Goal: Information Seeking & Learning: Learn about a topic

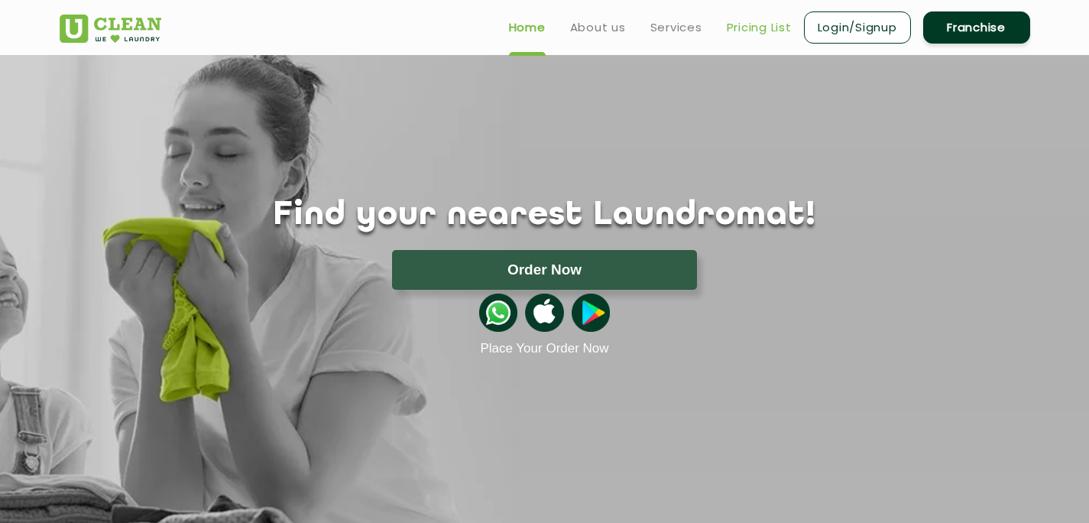
click at [751, 31] on link "Pricing List" at bounding box center [759, 27] width 65 height 18
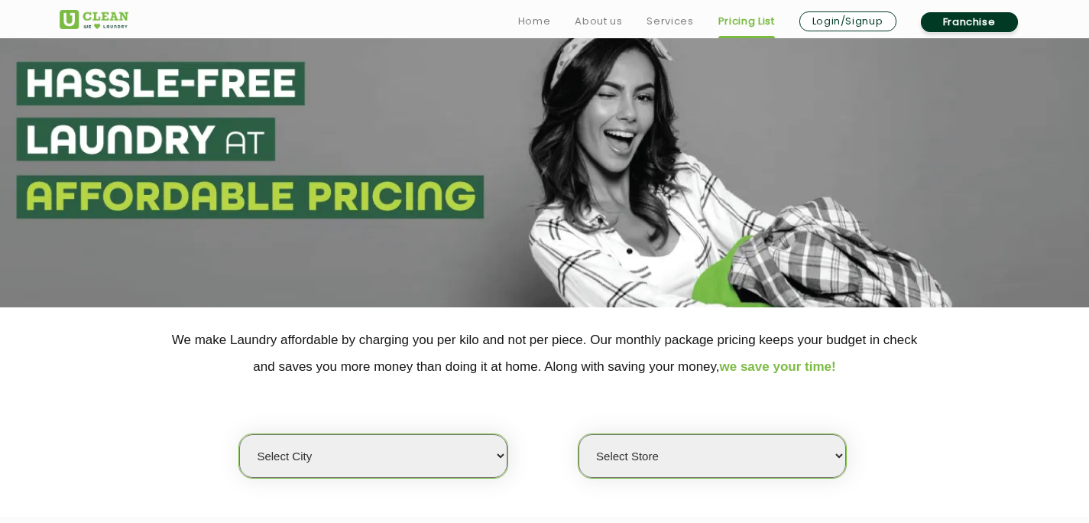
scroll to position [160, 0]
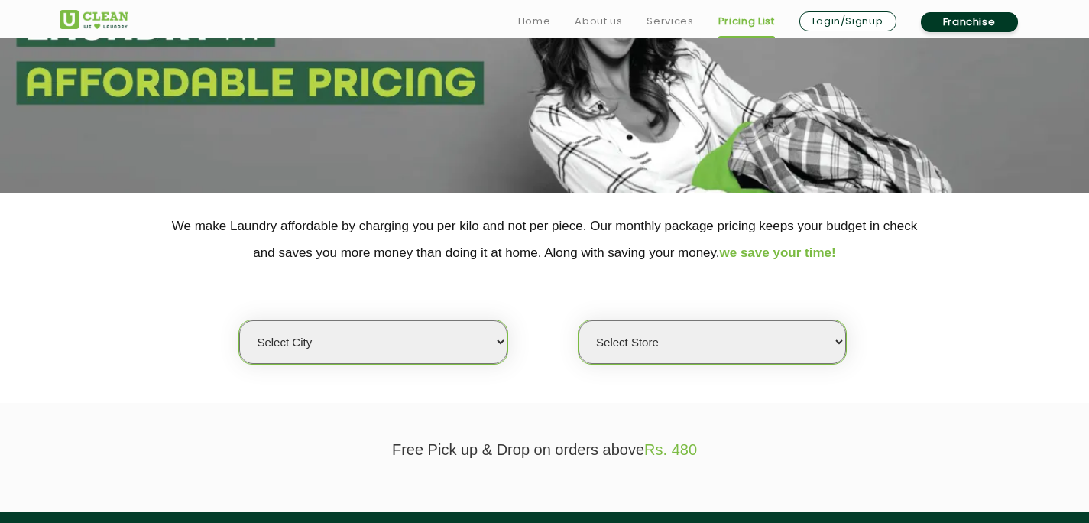
click at [368, 352] on select "Select city [GEOGRAPHIC_DATA] [GEOGRAPHIC_DATA] [GEOGRAPHIC_DATA] [GEOGRAPHIC_D…" at bounding box center [372, 342] width 267 height 44
select select "3"
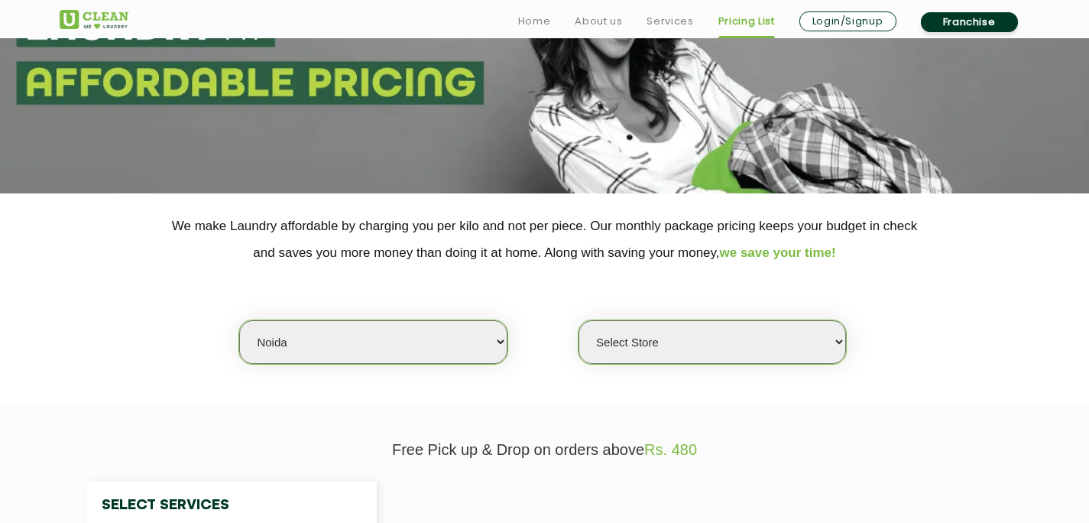
click at [675, 339] on select "Select Store" at bounding box center [711, 342] width 267 height 44
select select "615"
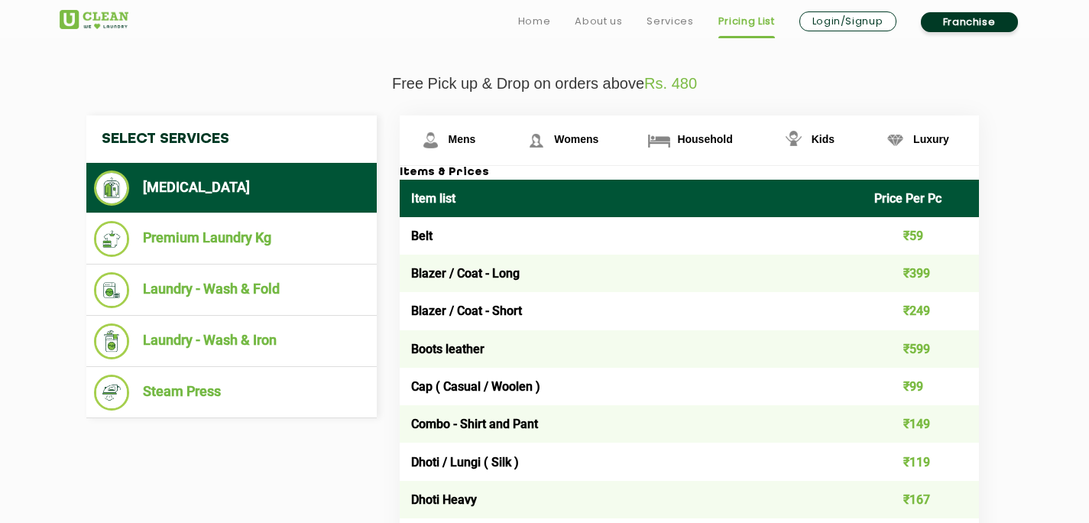
scroll to position [528, 0]
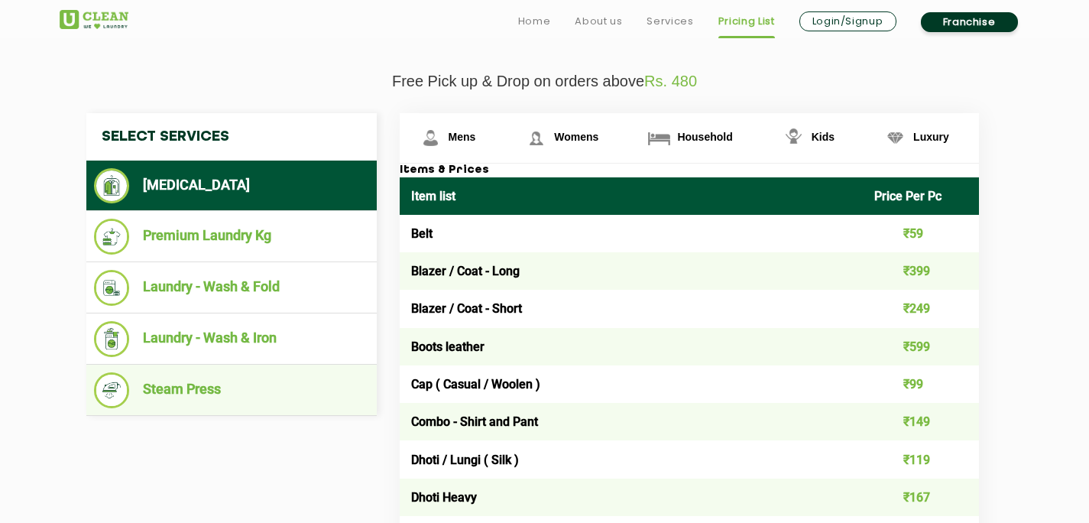
click at [196, 387] on li "Steam Press" at bounding box center [231, 390] width 275 height 36
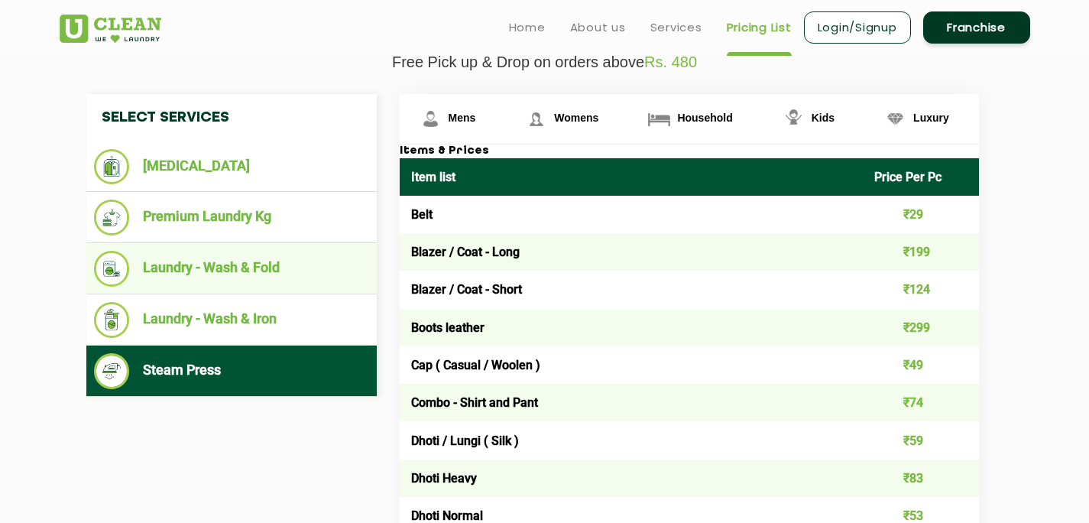
scroll to position [546, 0]
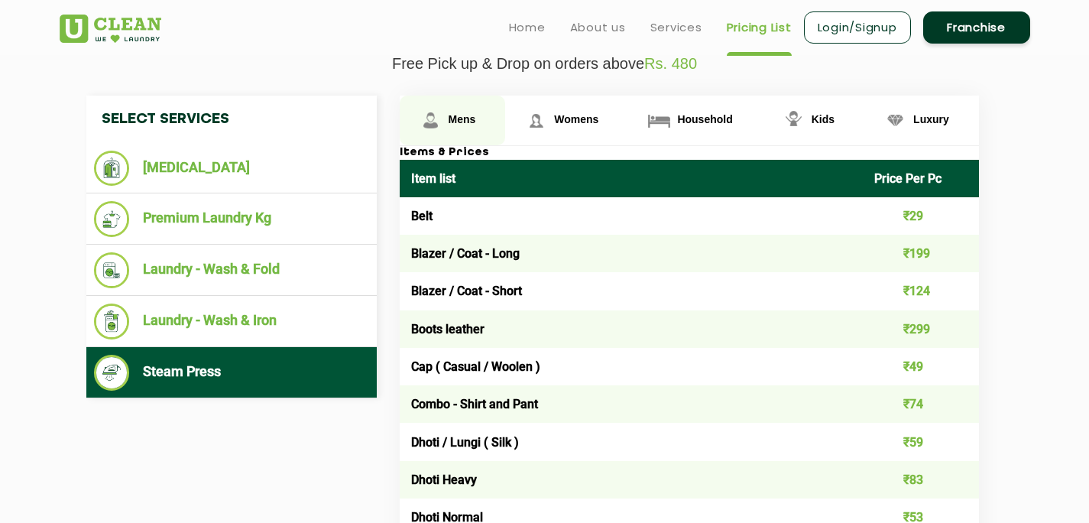
click at [468, 121] on span "Mens" at bounding box center [463, 119] width 28 height 12
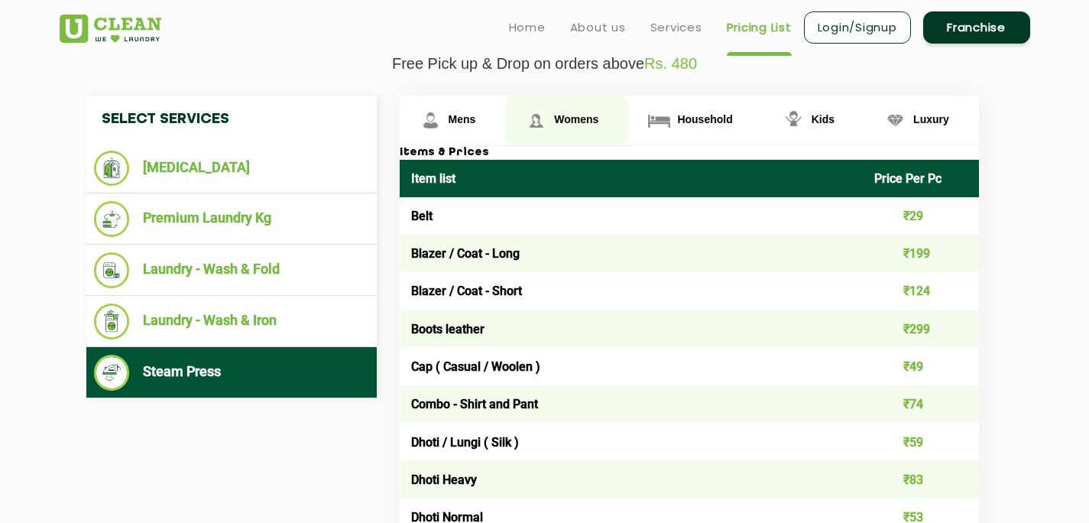
click at [476, 120] on span "Womens" at bounding box center [463, 119] width 28 height 12
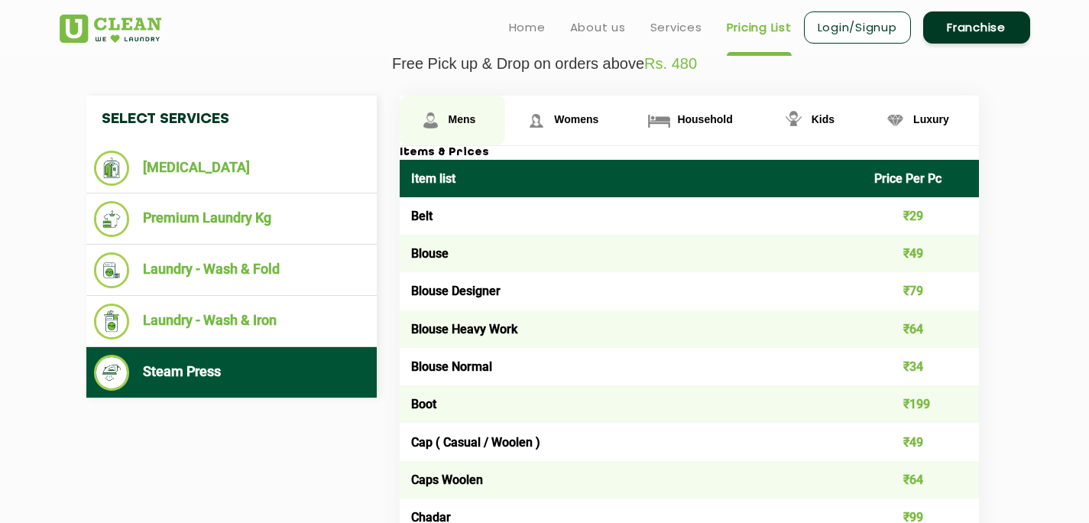
click at [456, 123] on span "Mens" at bounding box center [463, 119] width 28 height 12
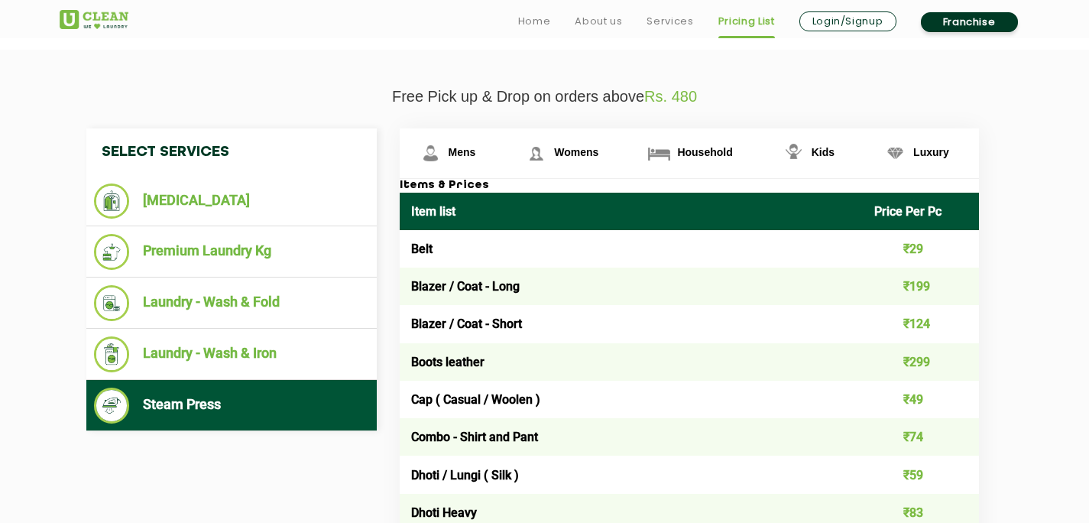
scroll to position [518, 0]
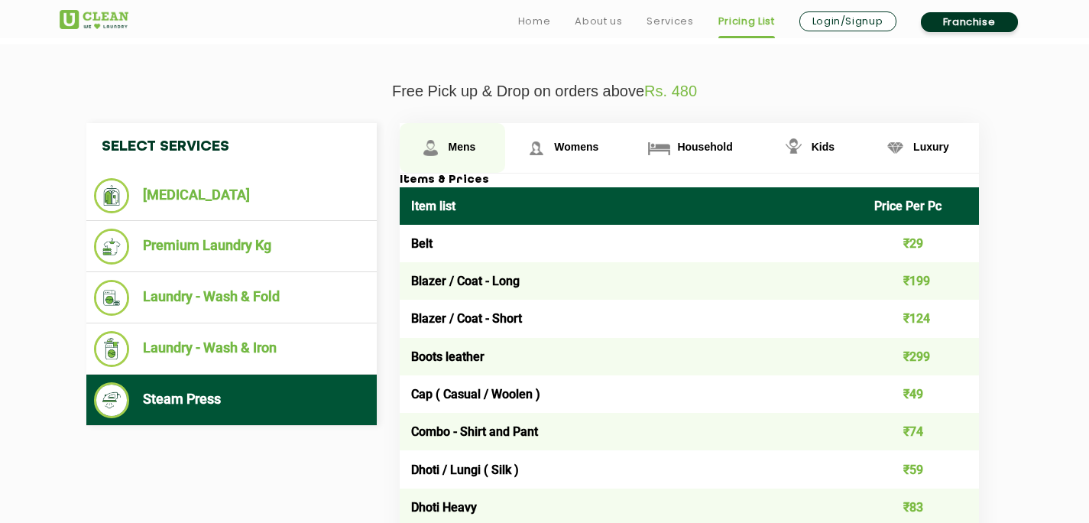
click at [465, 147] on span "Mens" at bounding box center [463, 147] width 28 height 12
click at [223, 410] on li "Steam Press" at bounding box center [231, 400] width 275 height 36
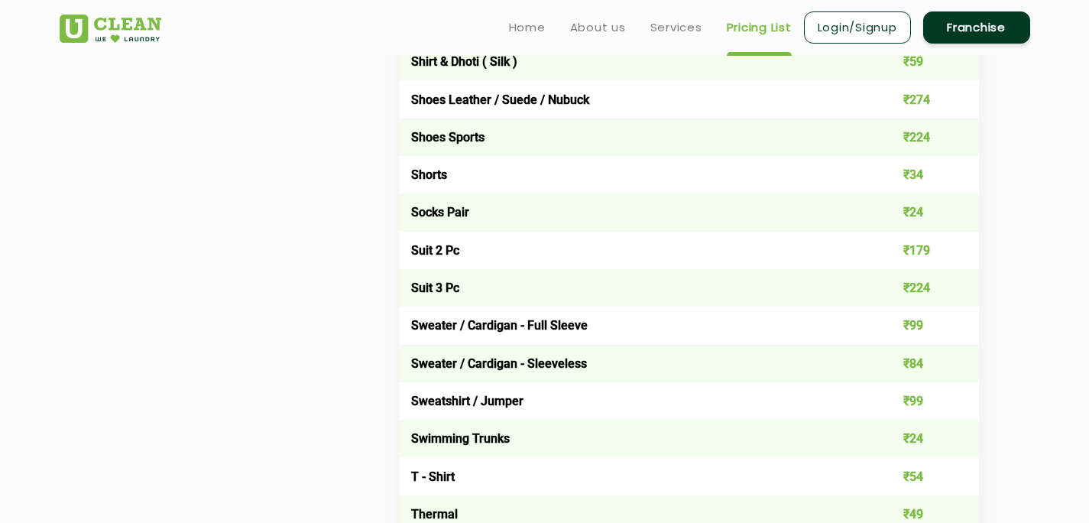
scroll to position [0, 0]
